Goal: Task Accomplishment & Management: Use online tool/utility

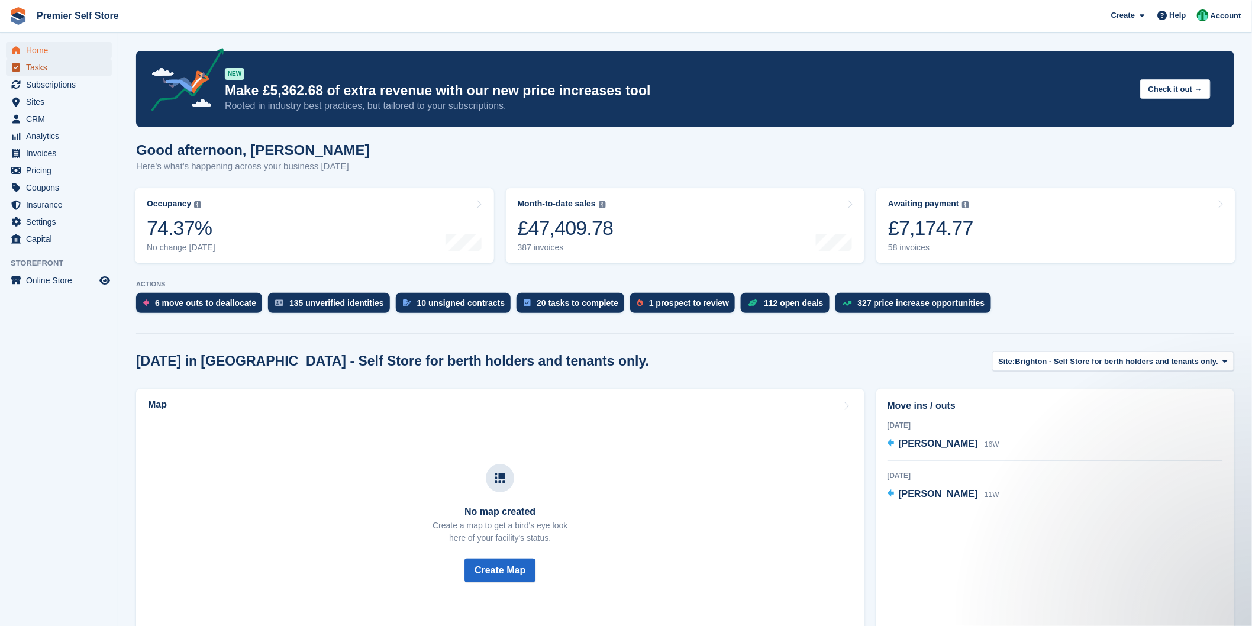
click at [54, 68] on span "Tasks" at bounding box center [61, 67] width 71 height 17
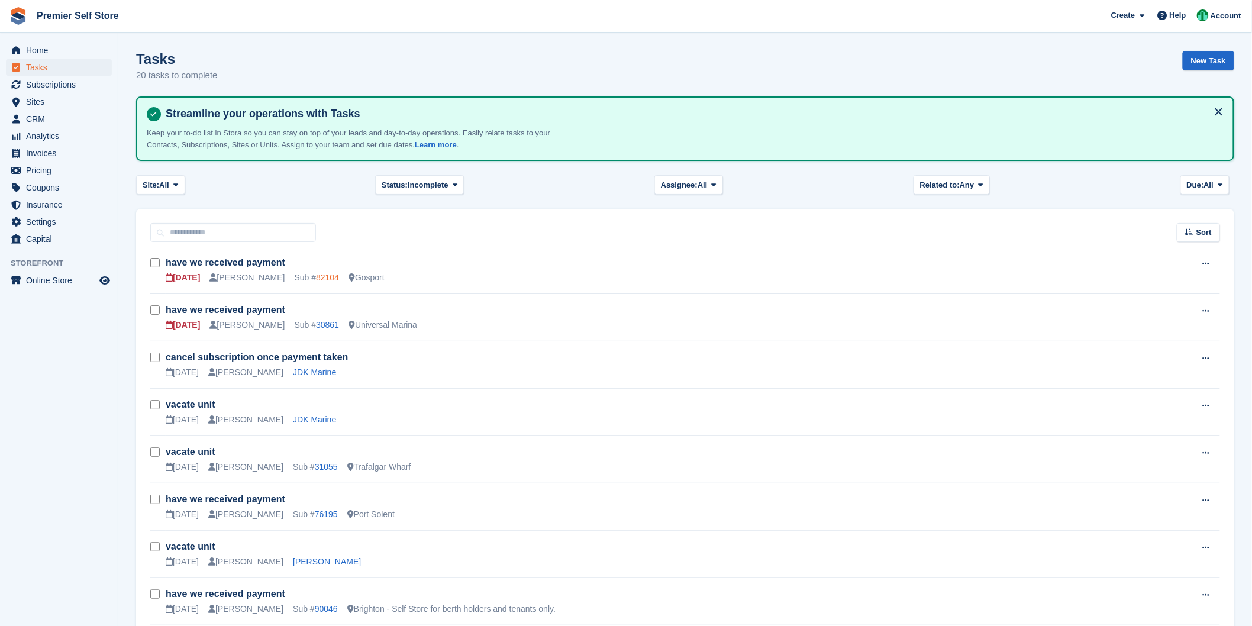
click at [316, 273] on link "82104" at bounding box center [327, 277] width 23 height 9
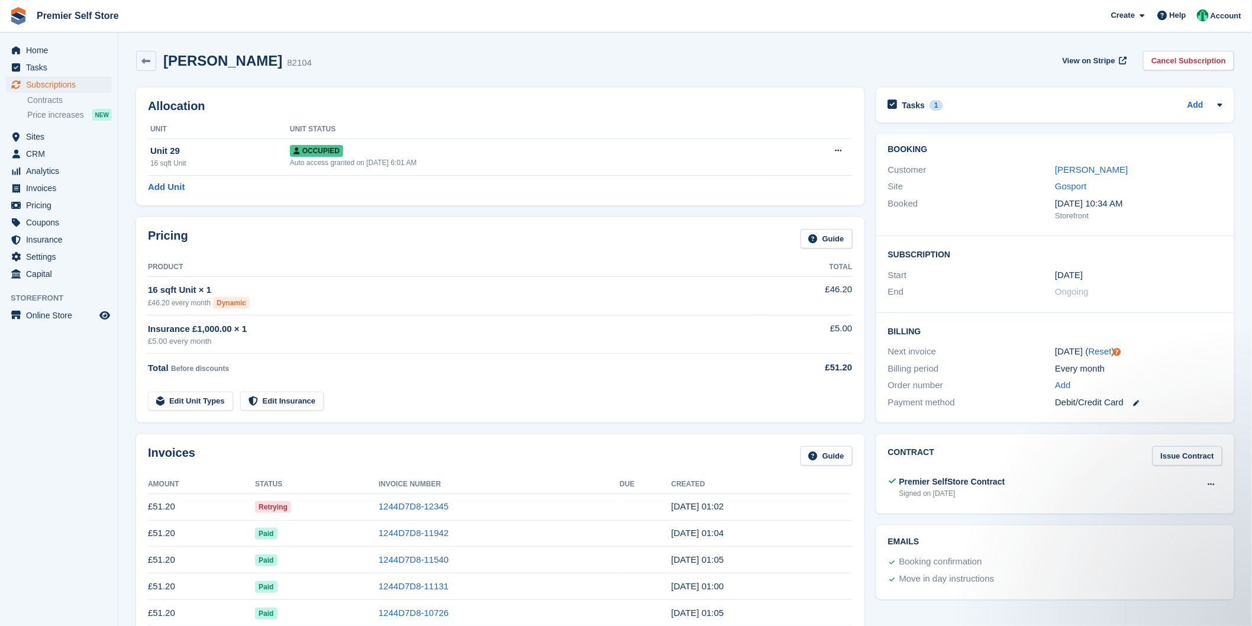
drag, startPoint x: 164, startPoint y: 65, endPoint x: 251, endPoint y: 63, distance: 87.0
click at [251, 63] on h2 "[PERSON_NAME]" at bounding box center [222, 61] width 119 height 16
copy h2 "[PERSON_NAME]"
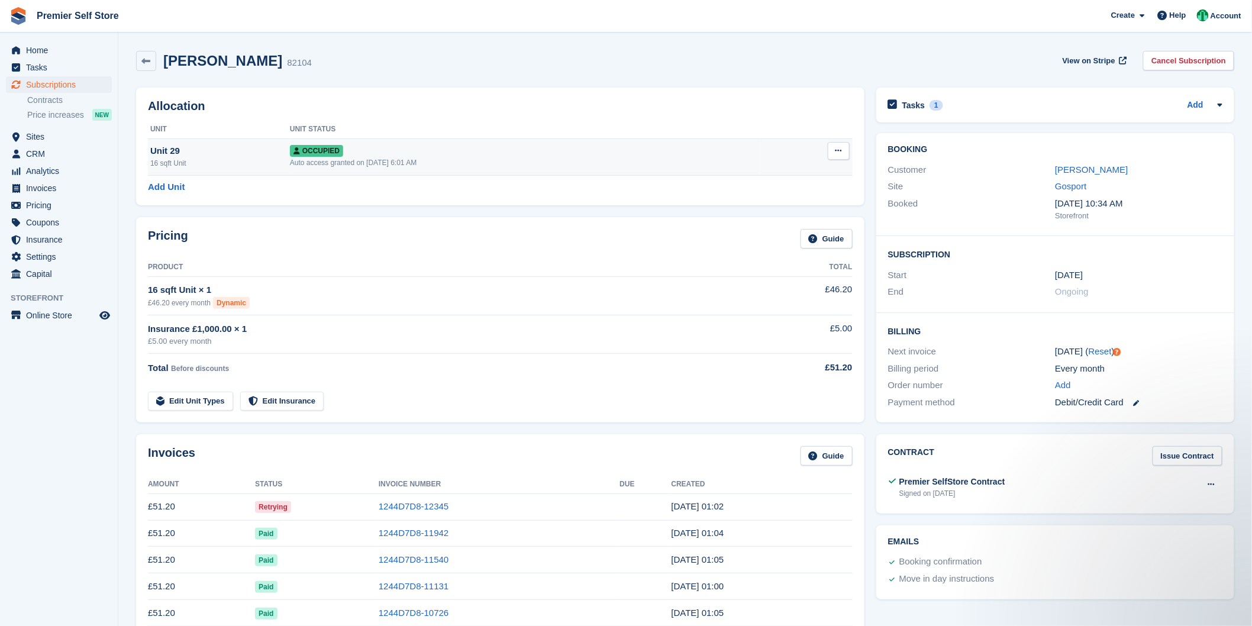
click at [395, 148] on div "Occupied" at bounding box center [525, 150] width 470 height 12
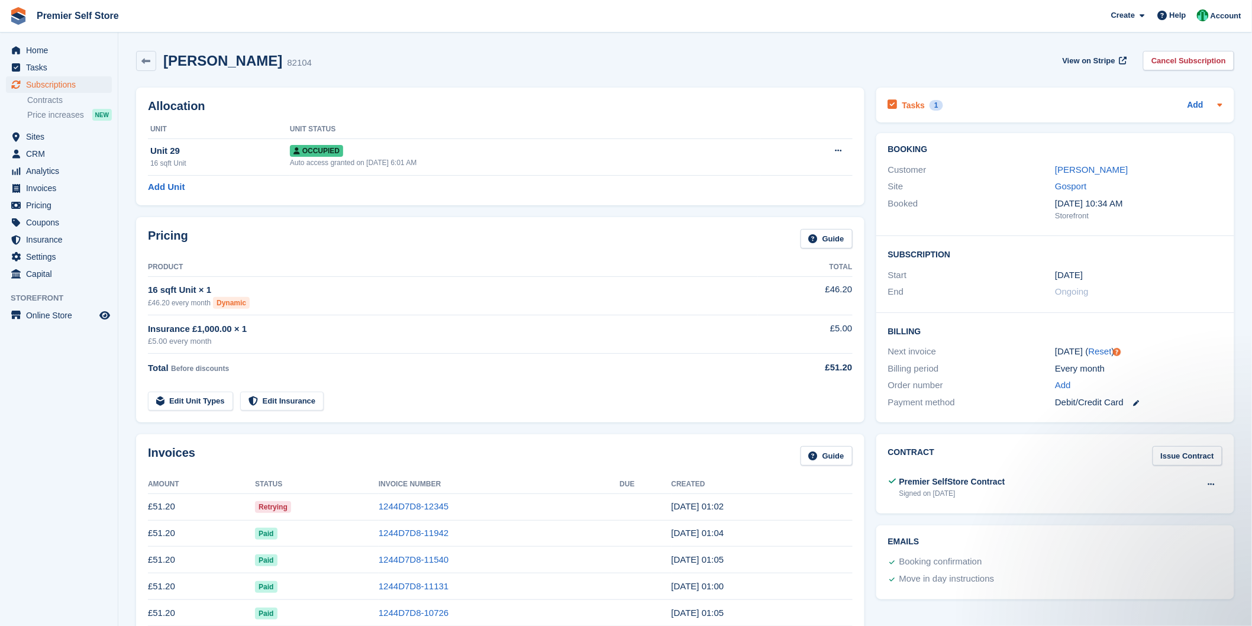
click at [890, 104] on icon at bounding box center [892, 104] width 9 height 11
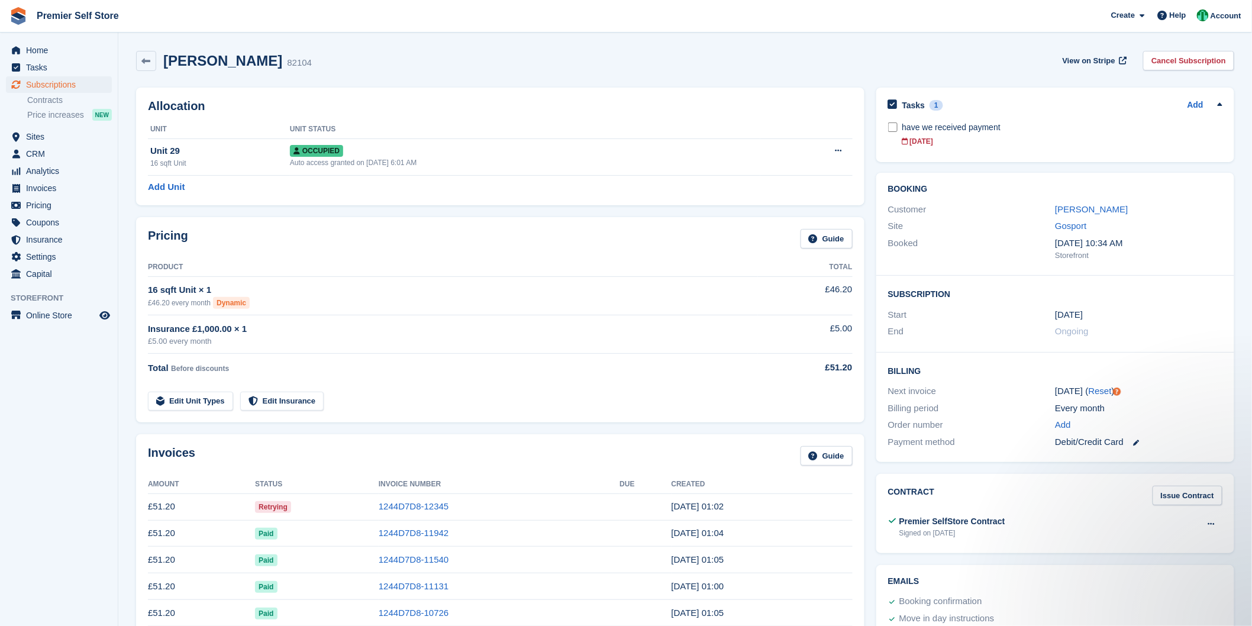
click at [885, 131] on div "Tasks 1 Add have we received payment [DATE]" at bounding box center [1055, 125] width 358 height 75
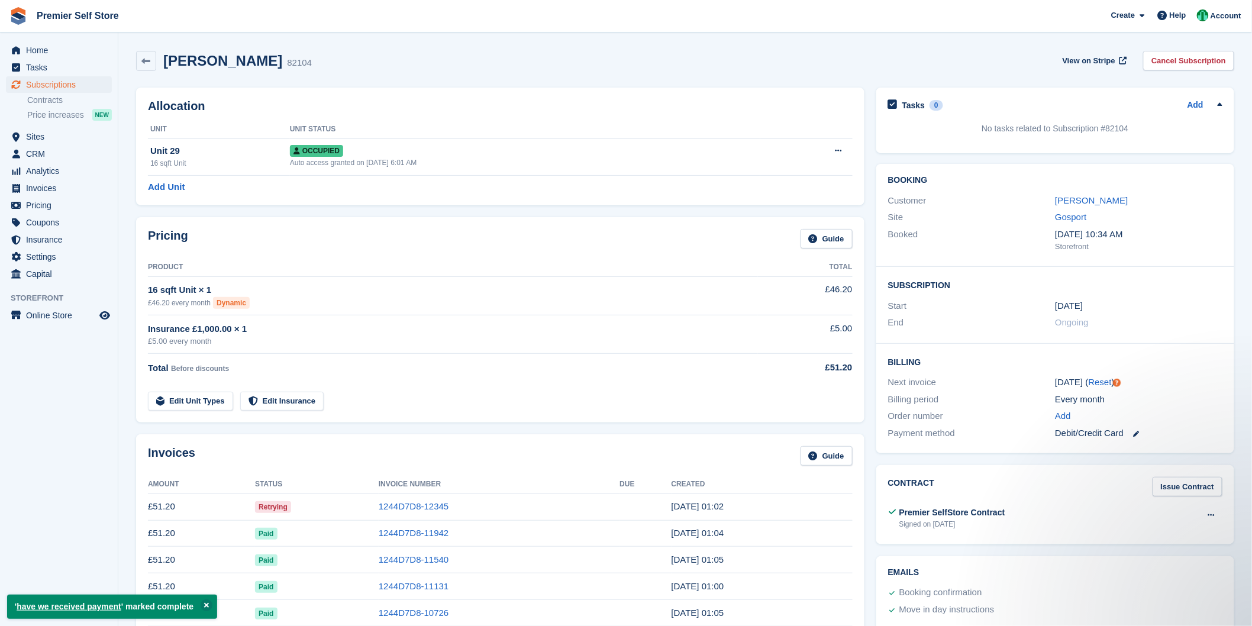
scroll to position [328, 0]
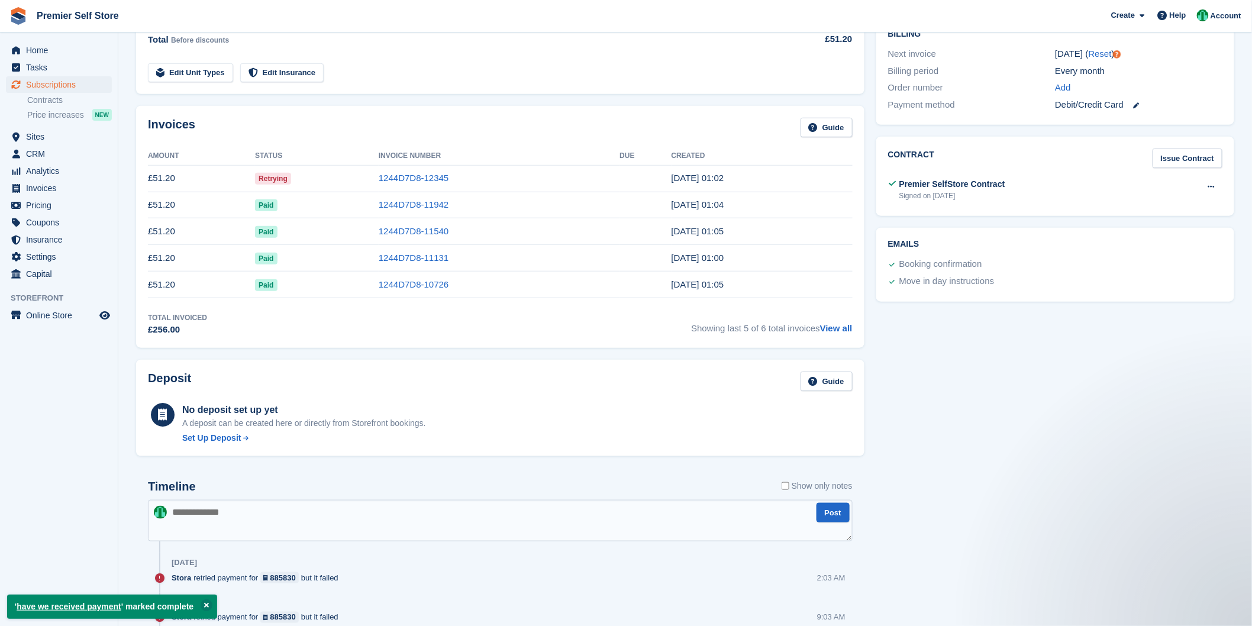
click at [485, 522] on textarea at bounding box center [500, 520] width 705 height 41
type textarea "**********"
click at [839, 512] on button "Post" at bounding box center [832, 513] width 33 height 20
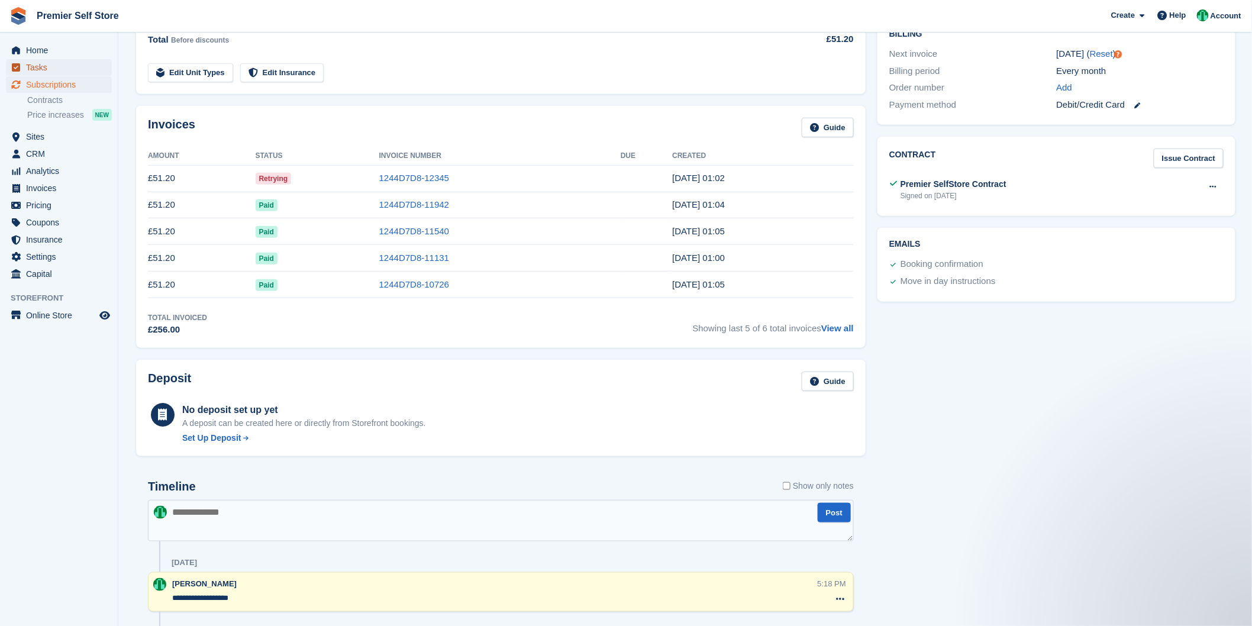
click at [33, 65] on span "Tasks" at bounding box center [61, 67] width 71 height 17
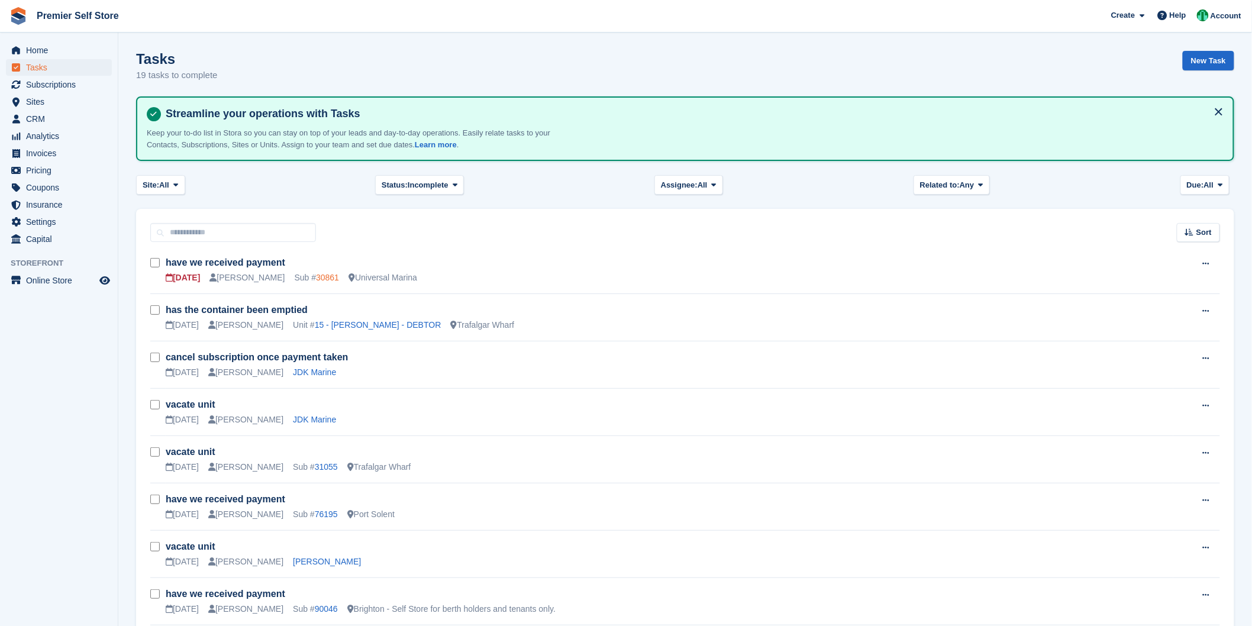
click at [316, 279] on link "30861" at bounding box center [327, 277] width 23 height 9
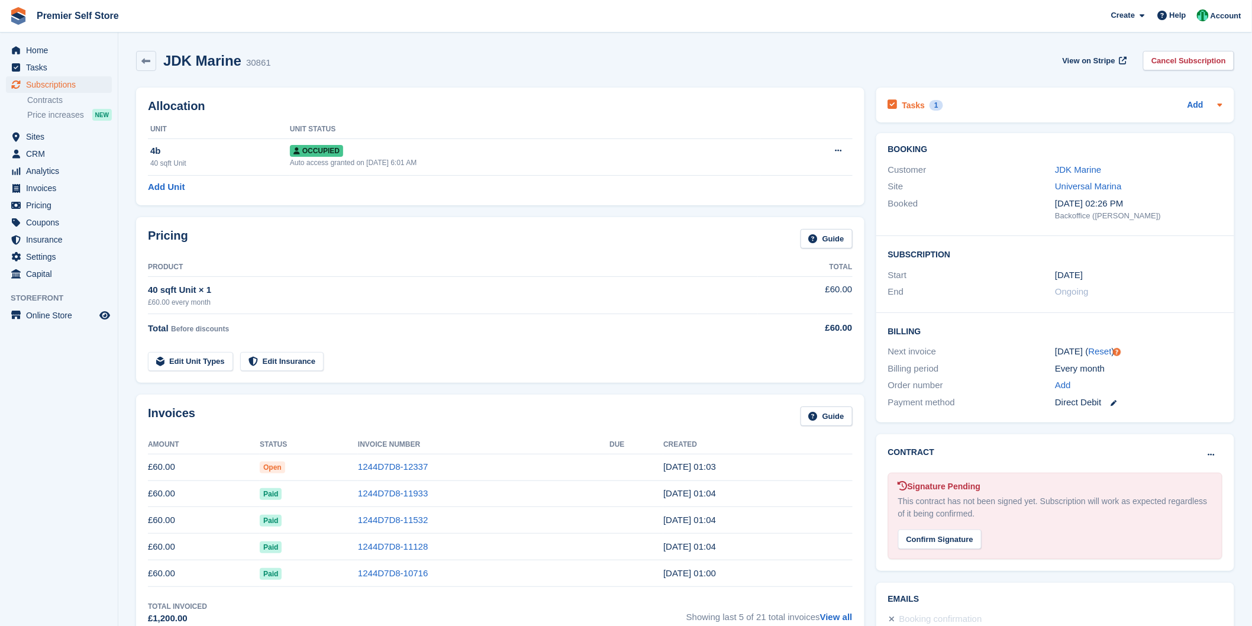
click at [916, 106] on h2 "Tasks" at bounding box center [913, 105] width 23 height 11
